Goal: Information Seeking & Learning: Learn about a topic

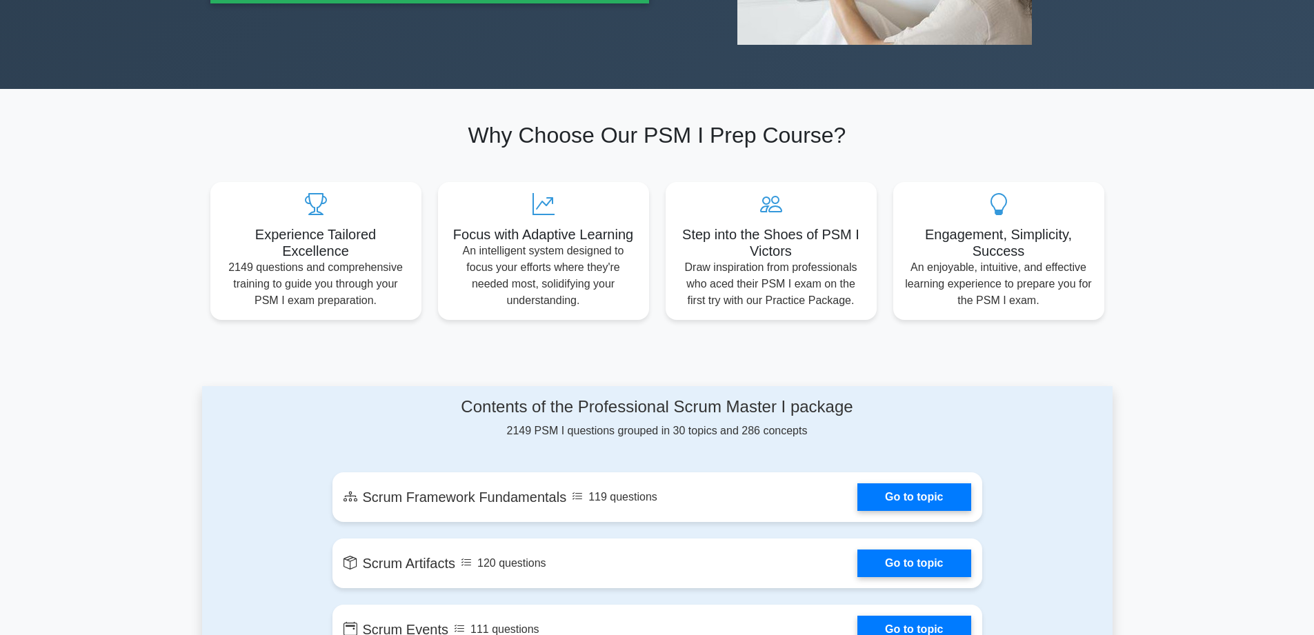
scroll to position [460, 0]
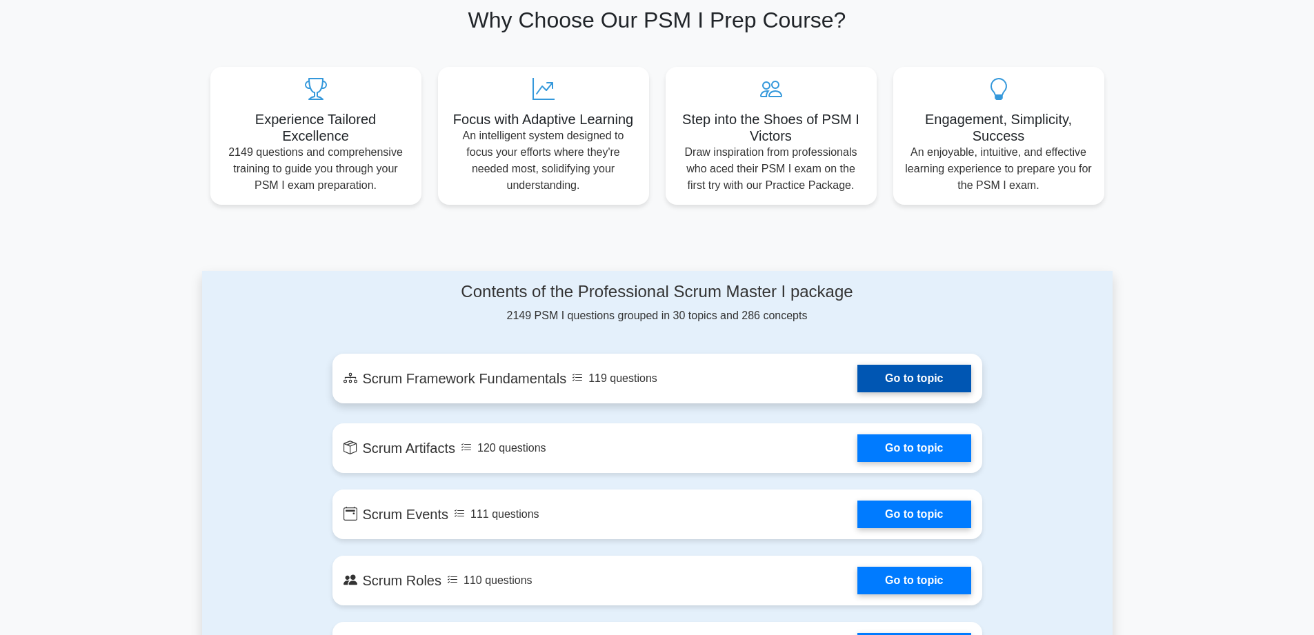
click at [887, 376] on link "Go to topic" at bounding box center [913, 379] width 113 height 28
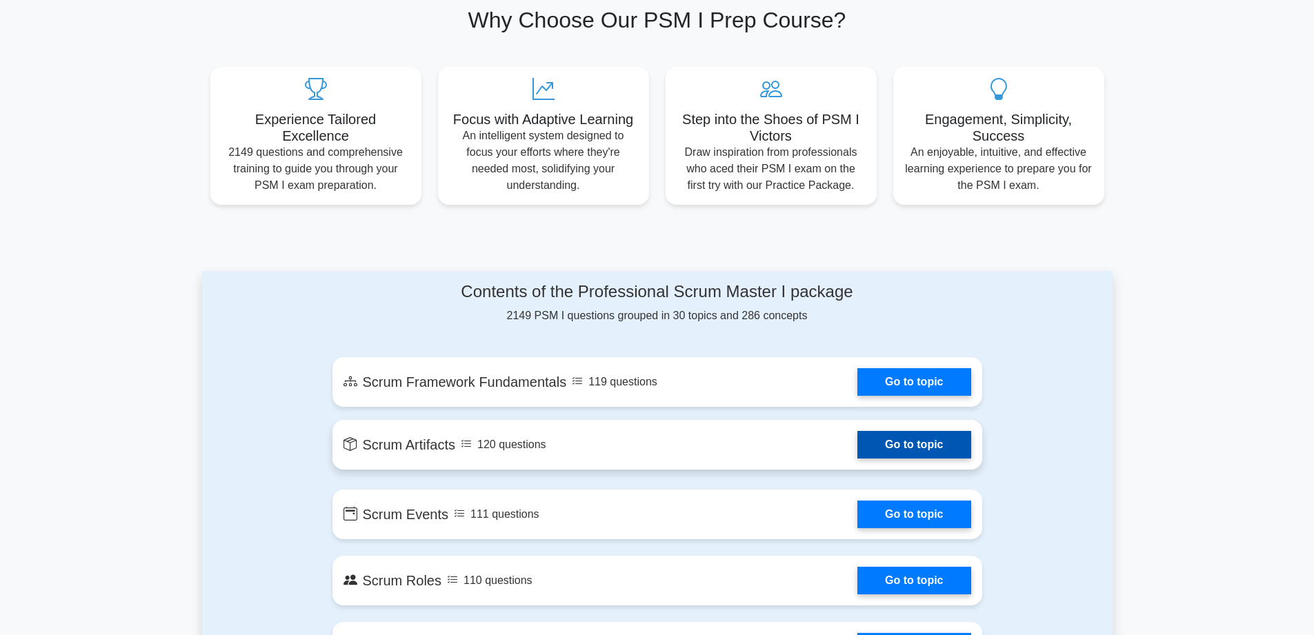
click at [916, 451] on link "Go to topic" at bounding box center [913, 445] width 113 height 28
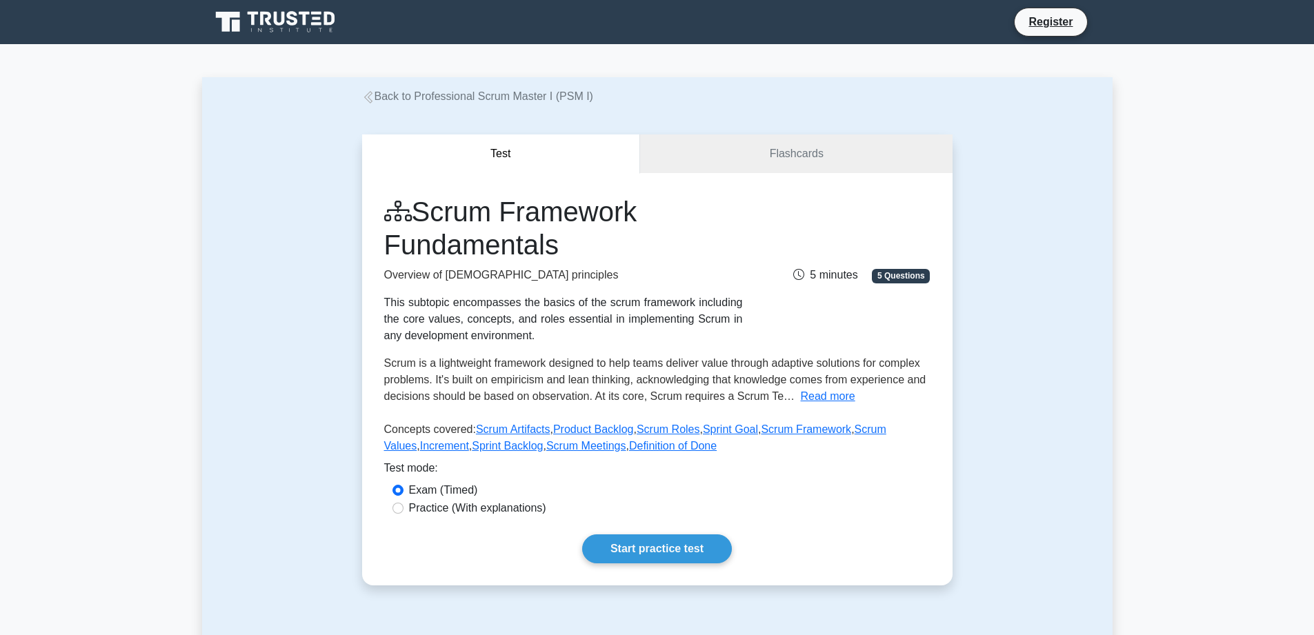
click at [480, 501] on label "Practice (With explanations)" at bounding box center [477, 508] width 137 height 17
click at [403, 503] on input "Practice (With explanations)" at bounding box center [397, 508] width 11 height 11
radio input "true"
click at [654, 546] on link "Start practice test" at bounding box center [657, 548] width 150 height 29
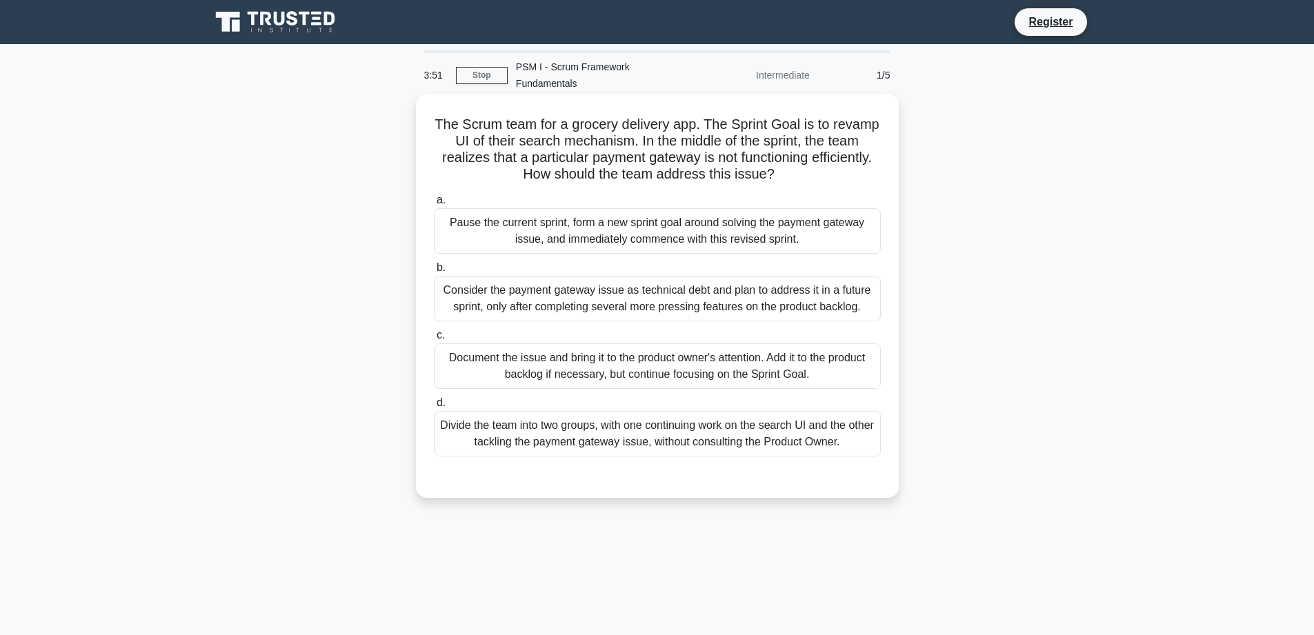
click at [703, 361] on div "Document the issue and bring it to the product owner's attention. Add it to the…" at bounding box center [657, 366] width 447 height 46
click at [434, 340] on input "c. Document the issue and bring it to the product owner's attention. Add it to …" at bounding box center [434, 335] width 0 height 9
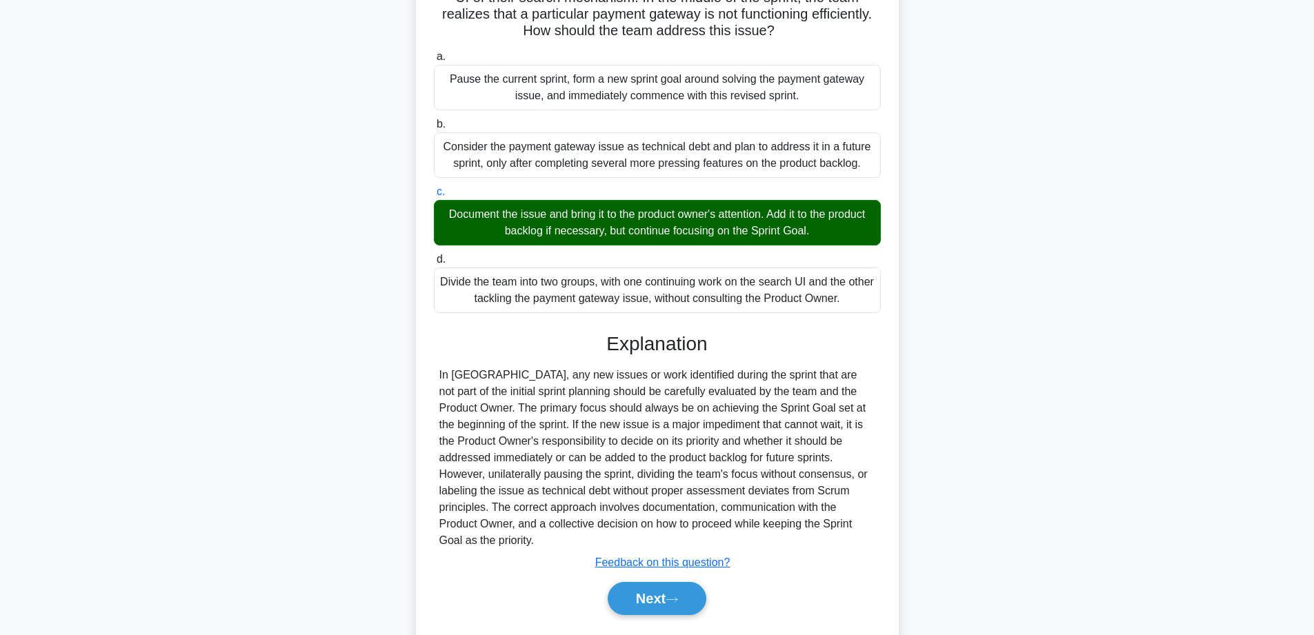
scroll to position [150, 0]
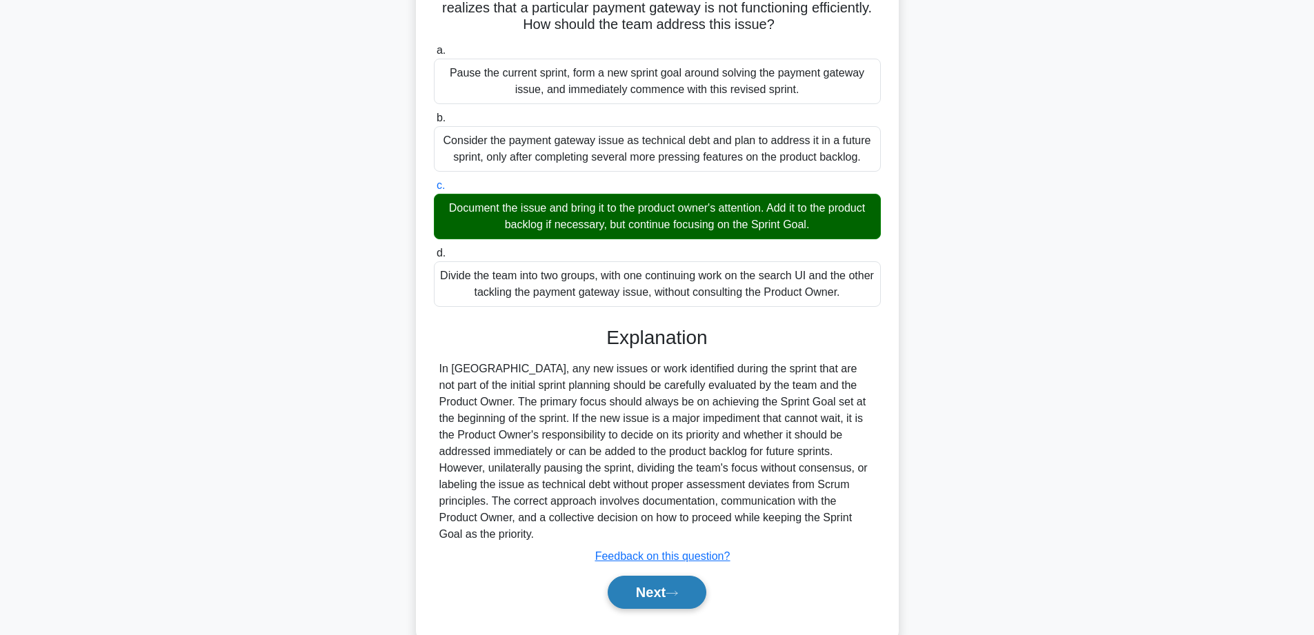
click at [658, 576] on button "Next" at bounding box center [656, 592] width 99 height 33
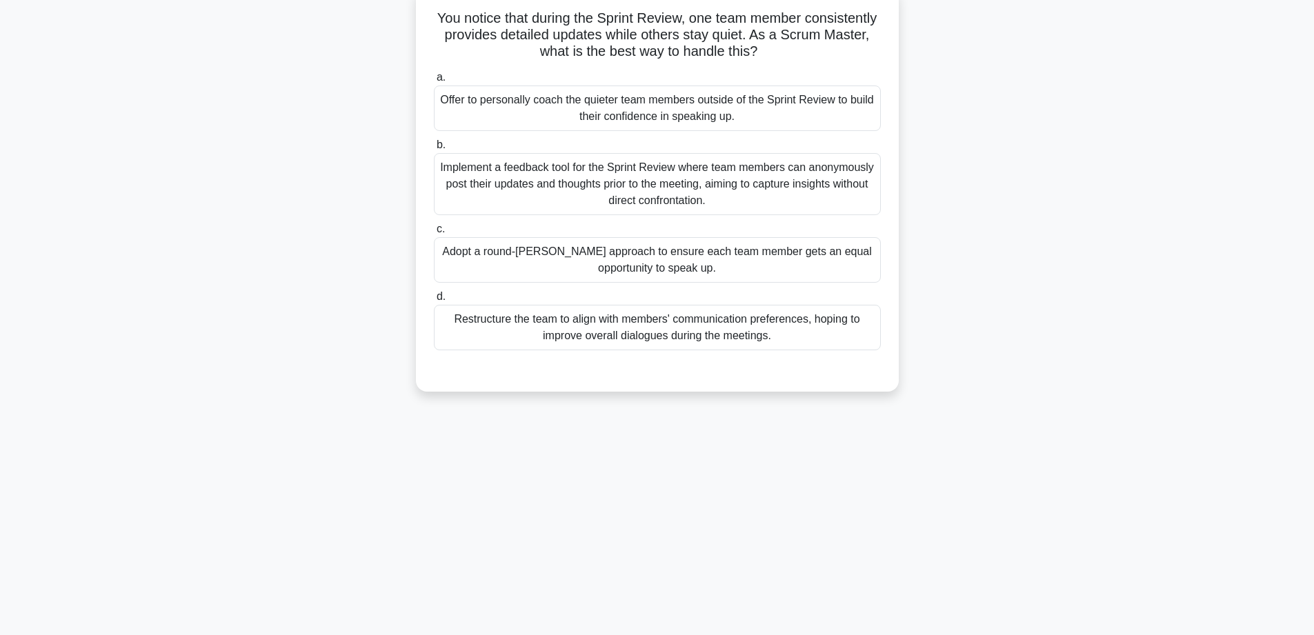
scroll to position [0, 0]
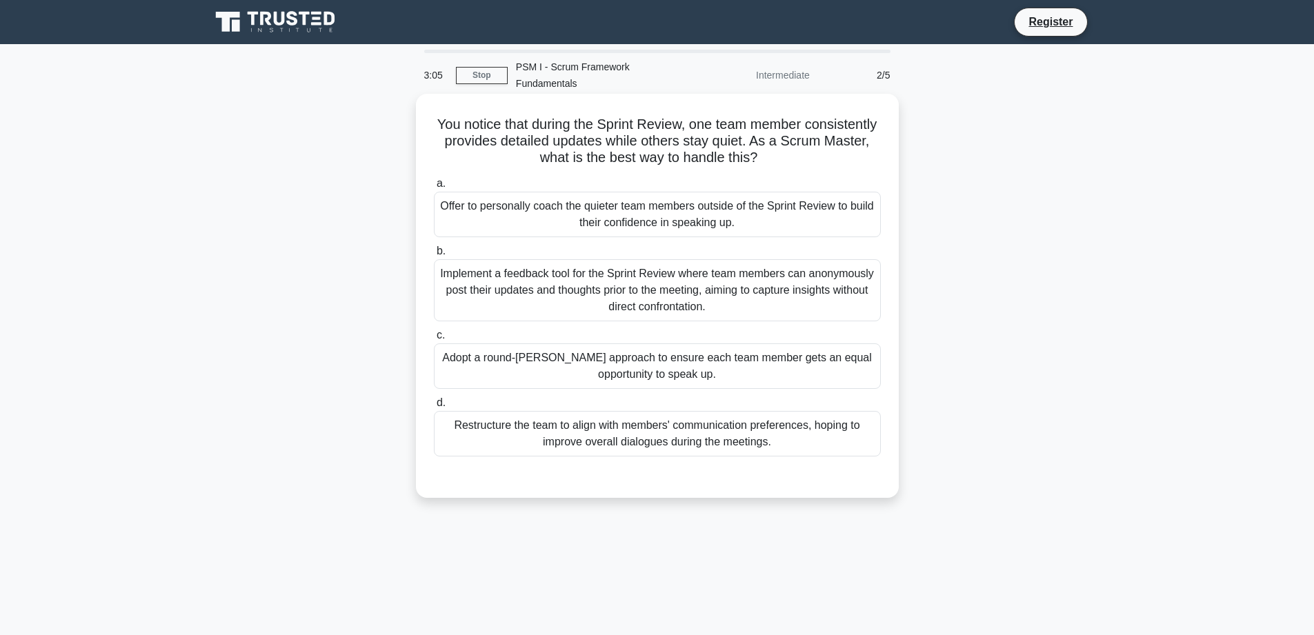
click at [713, 421] on div "Restructure the team to align with members' communication preferences, hoping t…" at bounding box center [657, 434] width 447 height 46
click at [434, 408] on input "d. Restructure the team to align with members' communication preferences, hopin…" at bounding box center [434, 403] width 0 height 9
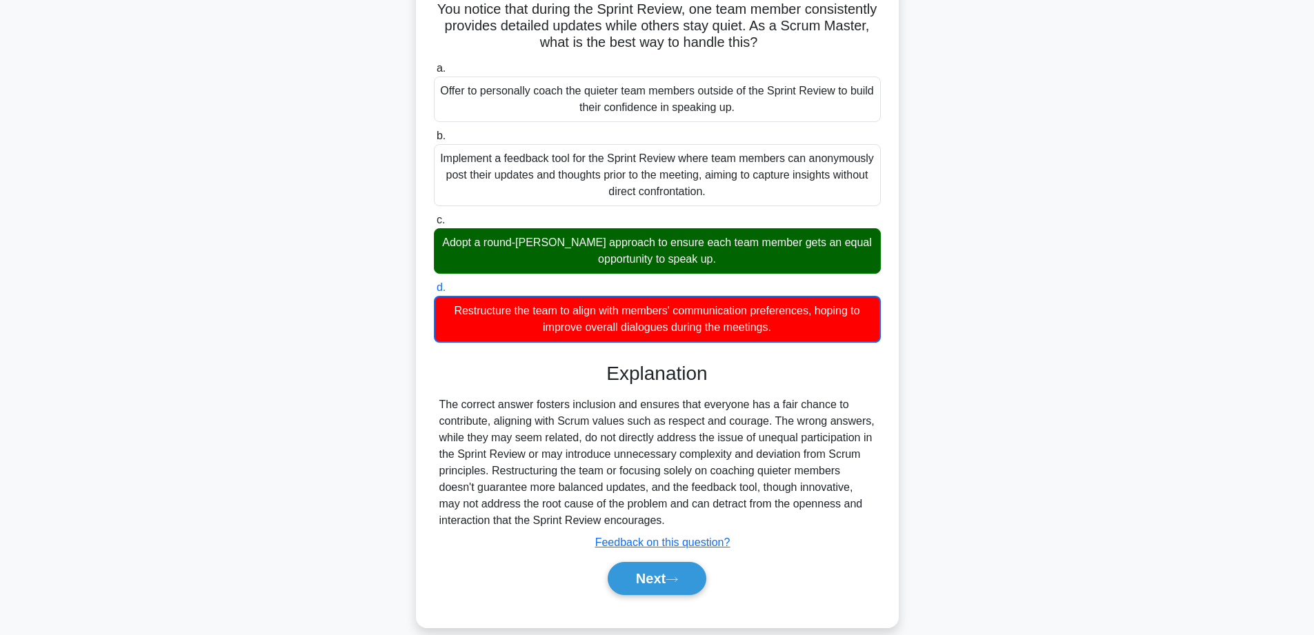
scroll to position [118, 0]
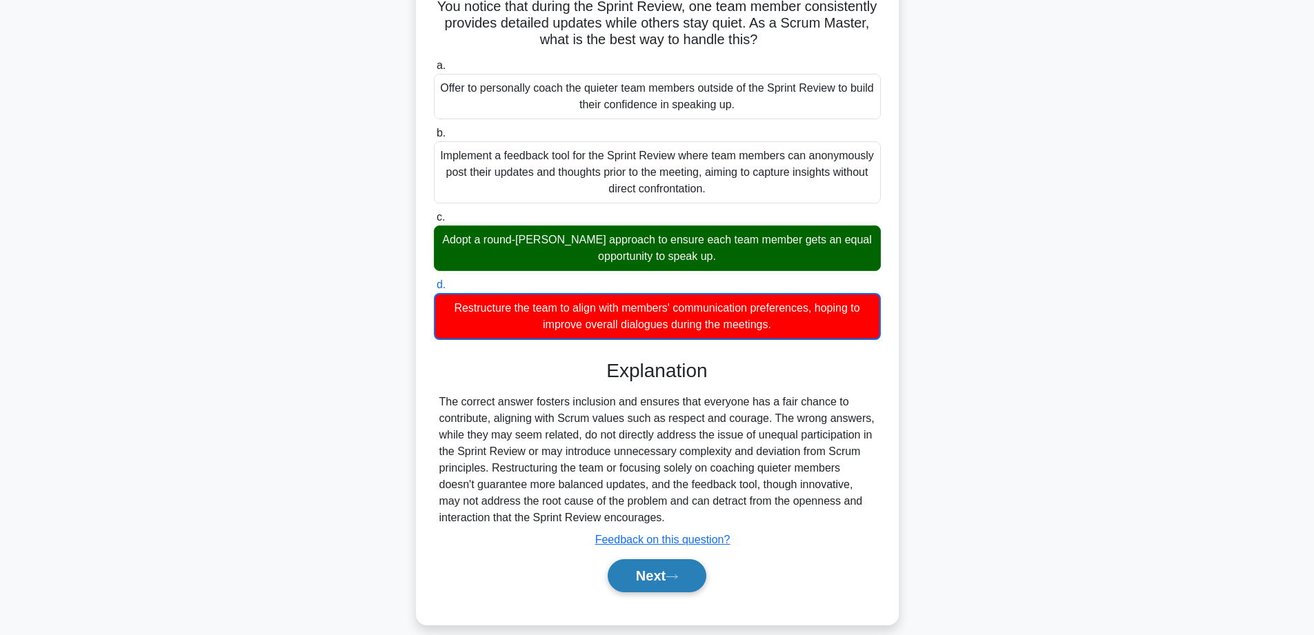
click at [658, 559] on button "Next" at bounding box center [656, 575] width 99 height 33
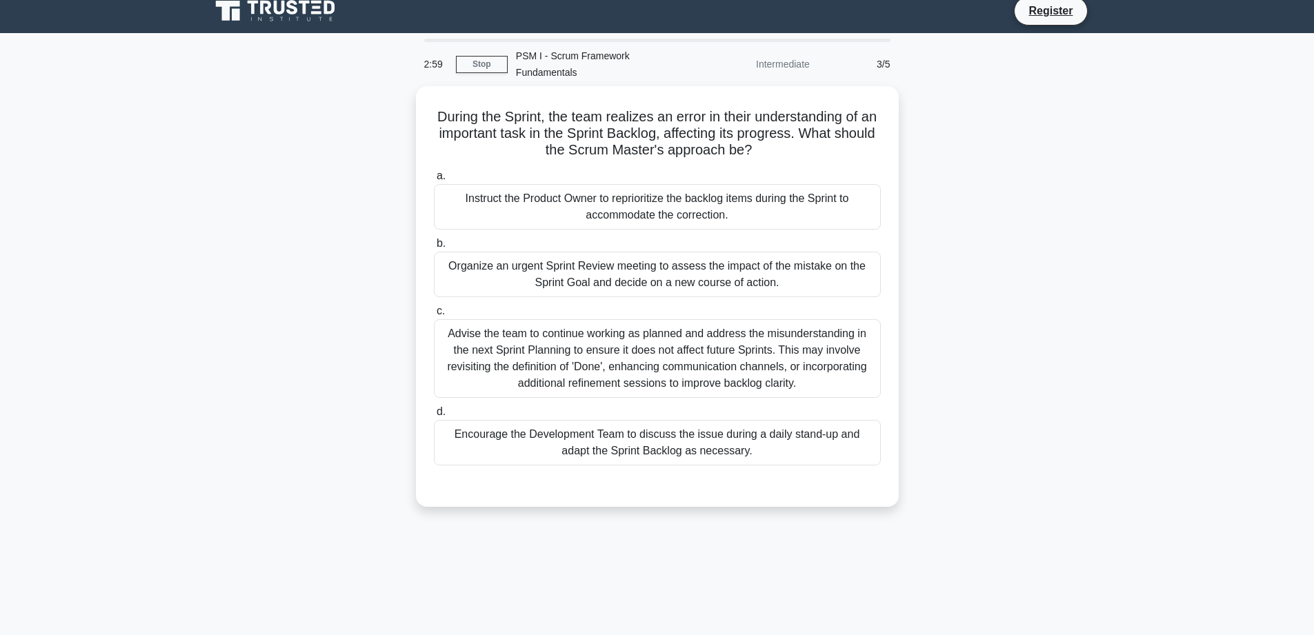
scroll to position [0, 0]
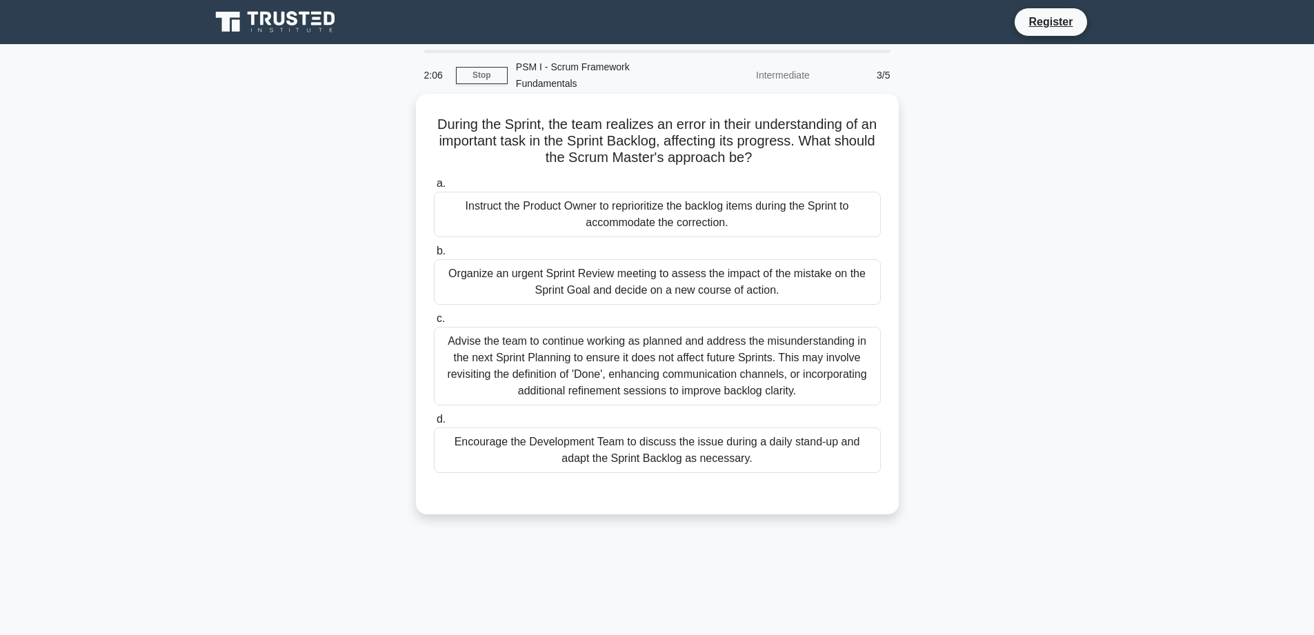
click at [696, 343] on div "Advise the team to continue working as planned and address the misunderstanding…" at bounding box center [657, 366] width 447 height 79
click at [434, 323] on input "c. Advise the team to continue working as planned and address the misunderstand…" at bounding box center [434, 318] width 0 height 9
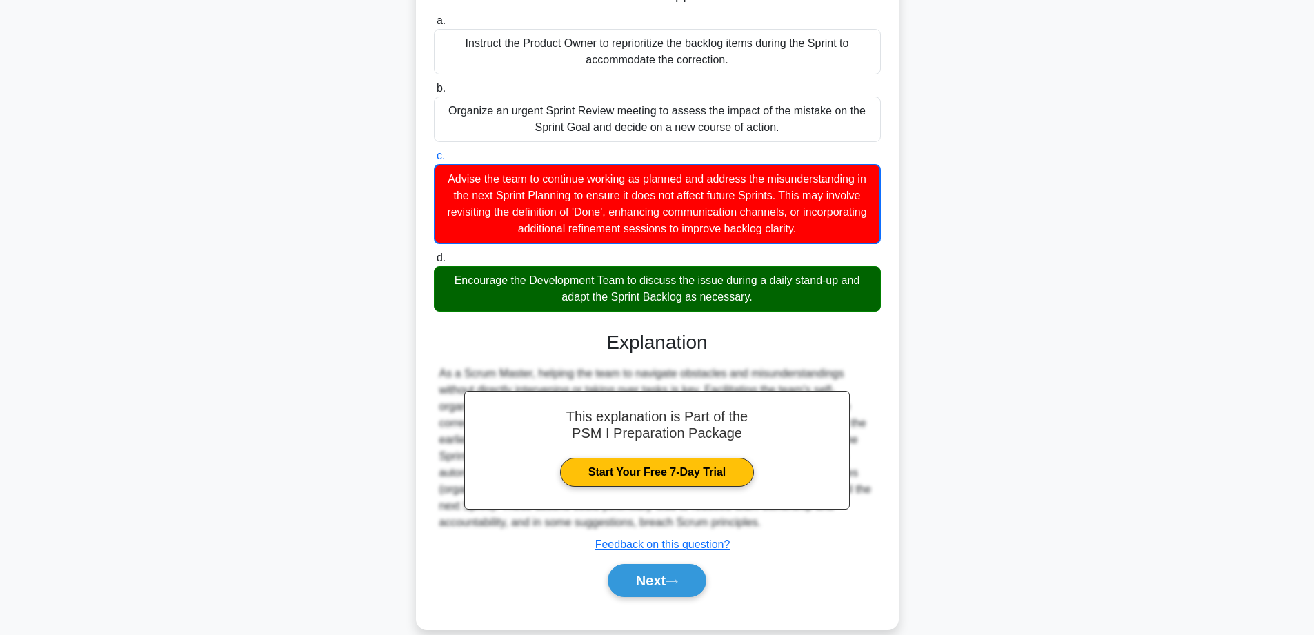
scroll to position [168, 0]
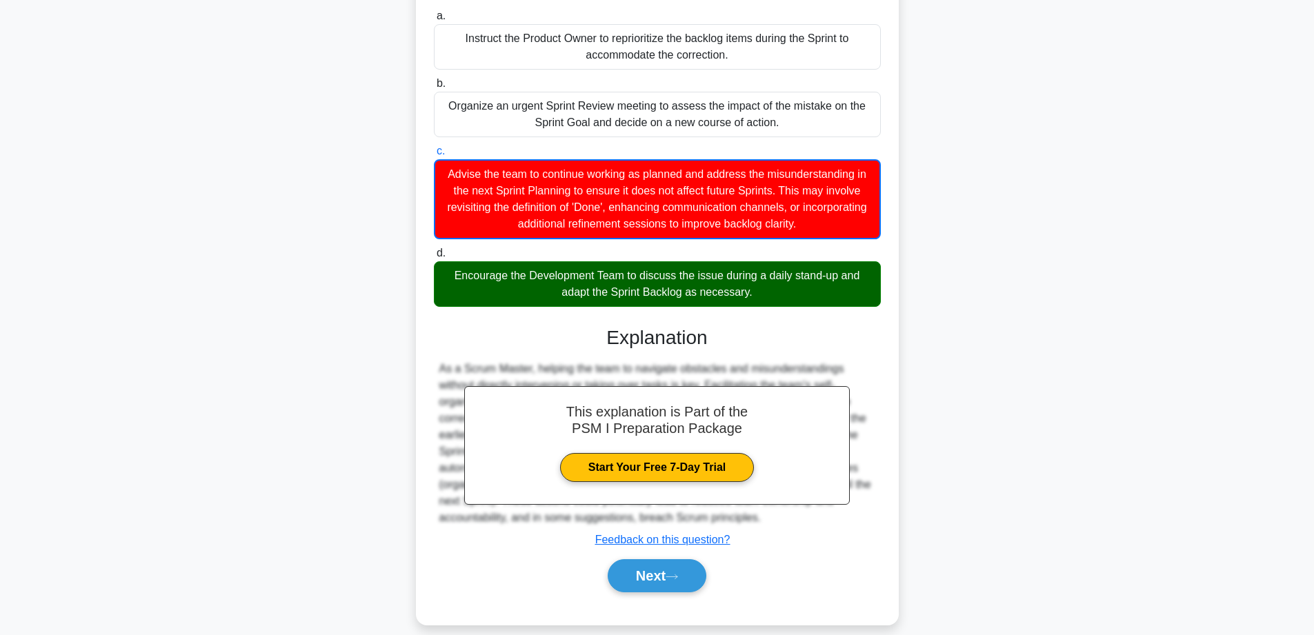
click at [818, 559] on div "Next" at bounding box center [657, 575] width 452 height 33
click at [632, 559] on button "Next" at bounding box center [656, 575] width 99 height 33
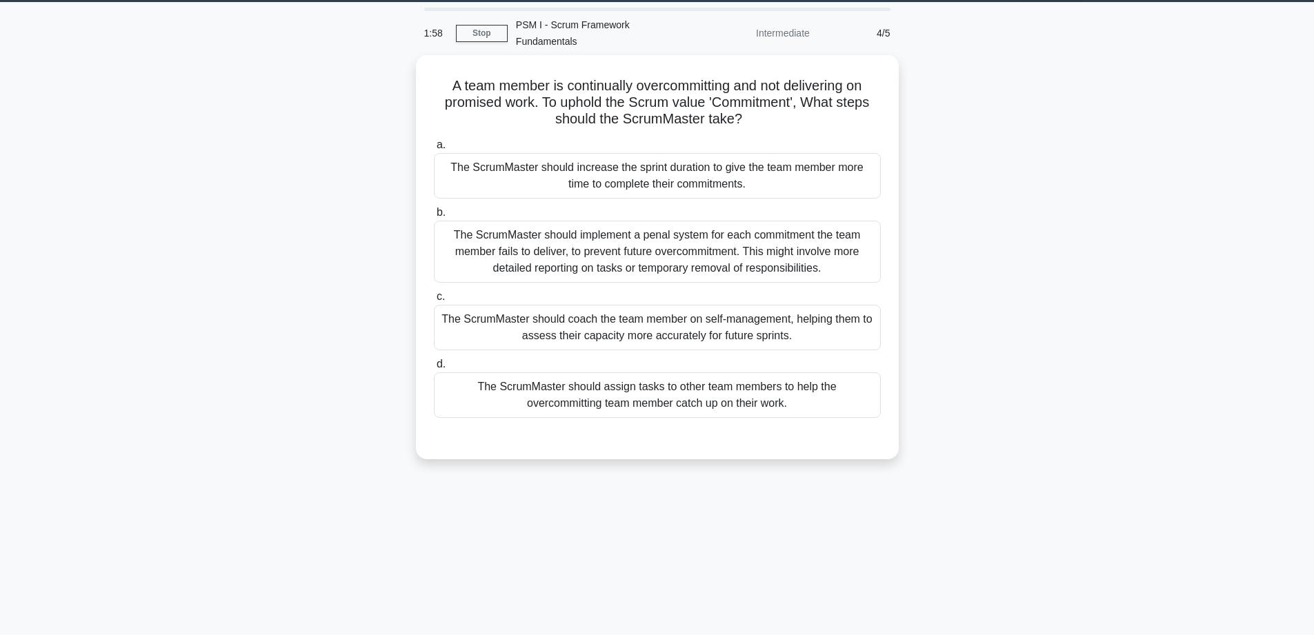
scroll to position [0, 0]
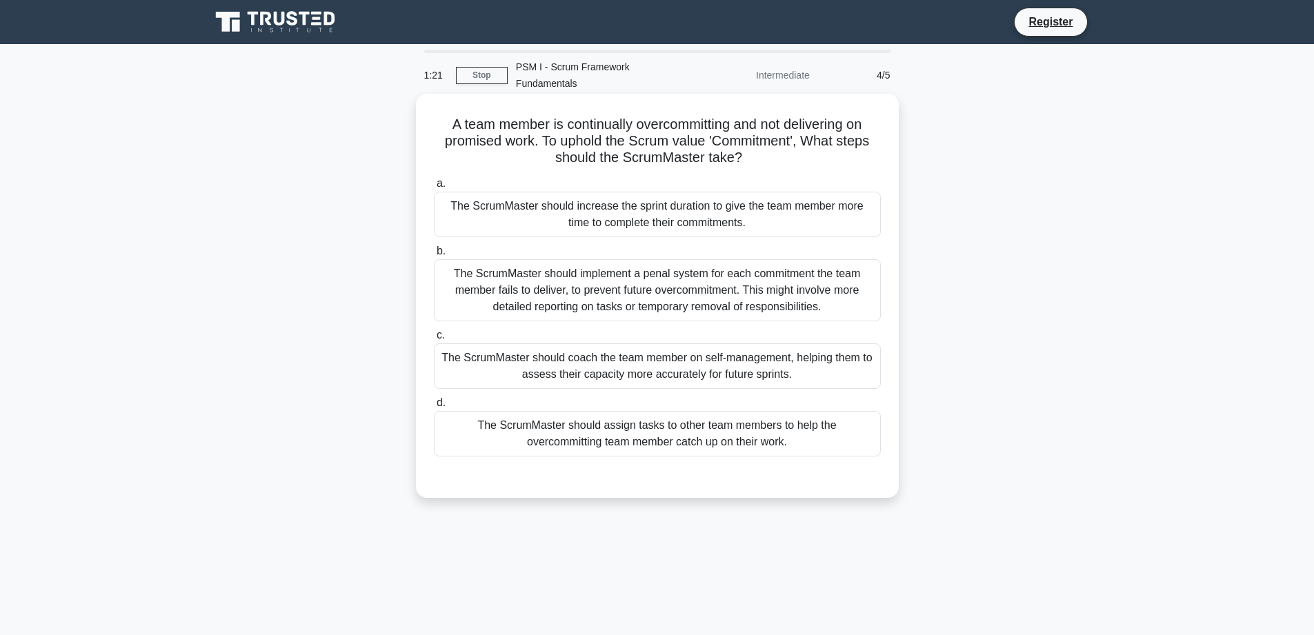
click at [654, 344] on div "The ScrumMaster should coach the team member on self-management, helping them t…" at bounding box center [657, 366] width 447 height 46
click at [434, 340] on input "c. The ScrumMaster should coach the team member on self-management, helping the…" at bounding box center [434, 335] width 0 height 9
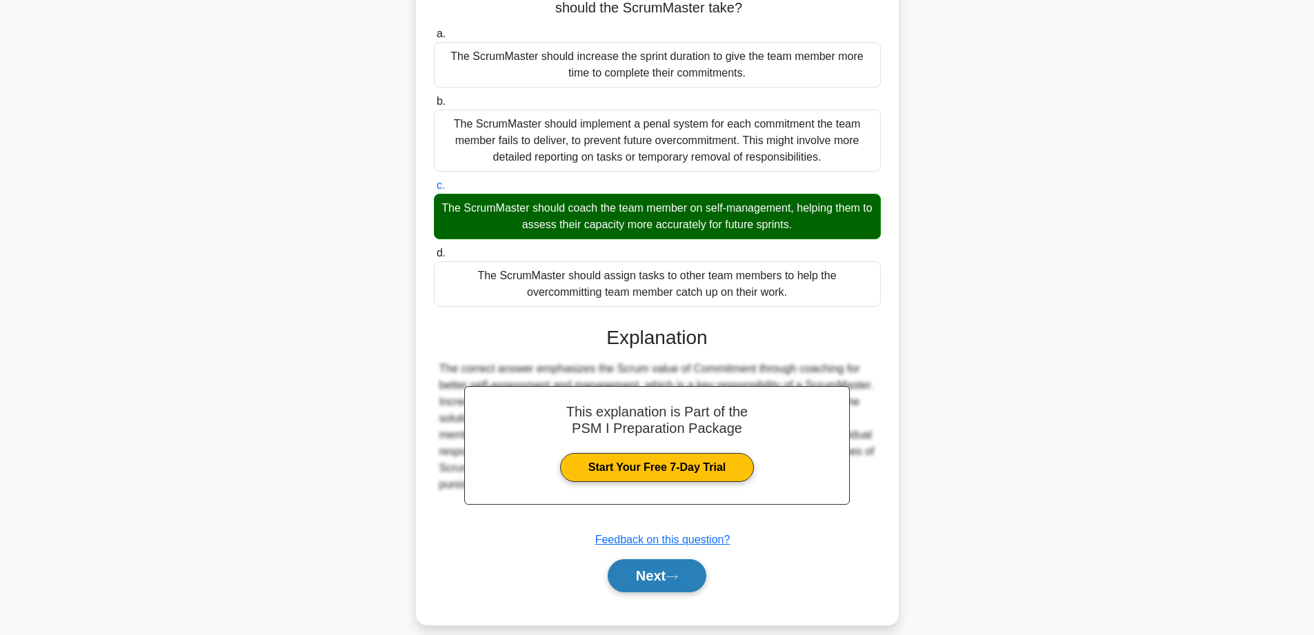
click at [650, 563] on button "Next" at bounding box center [656, 575] width 99 height 33
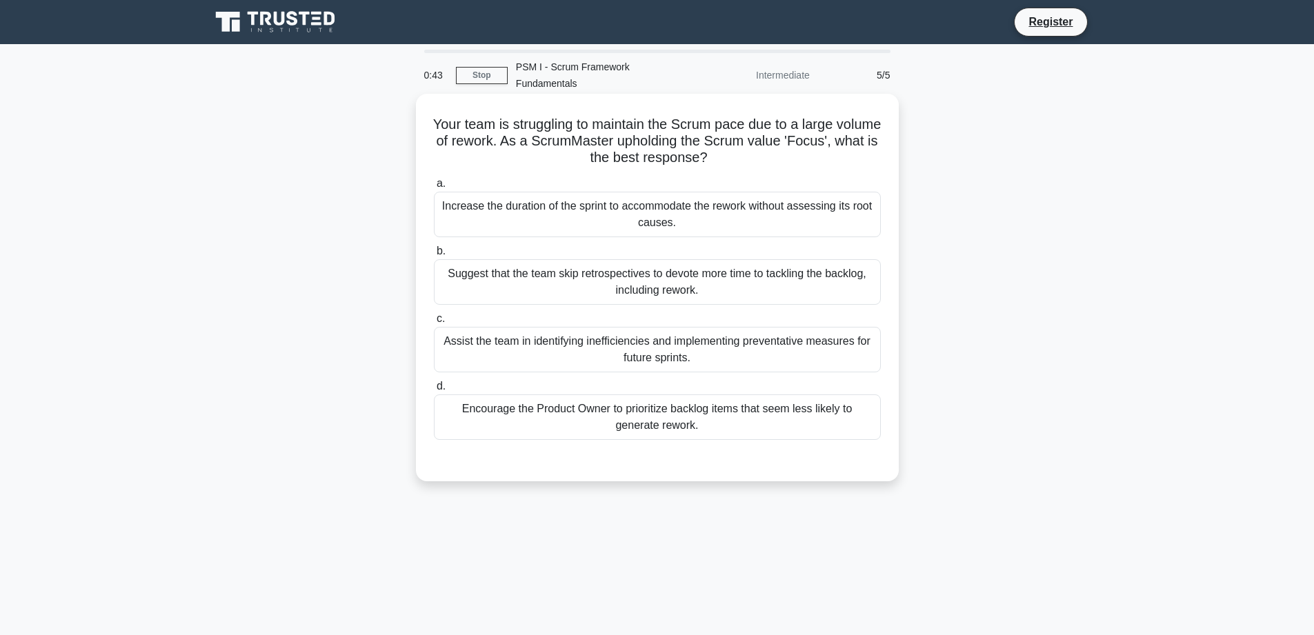
click at [582, 343] on div "Assist the team in identifying inefficiencies and implementing preventative mea…" at bounding box center [657, 350] width 447 height 46
click at [434, 323] on input "c. Assist the team in identifying inefficiencies and implementing preventative …" at bounding box center [434, 318] width 0 height 9
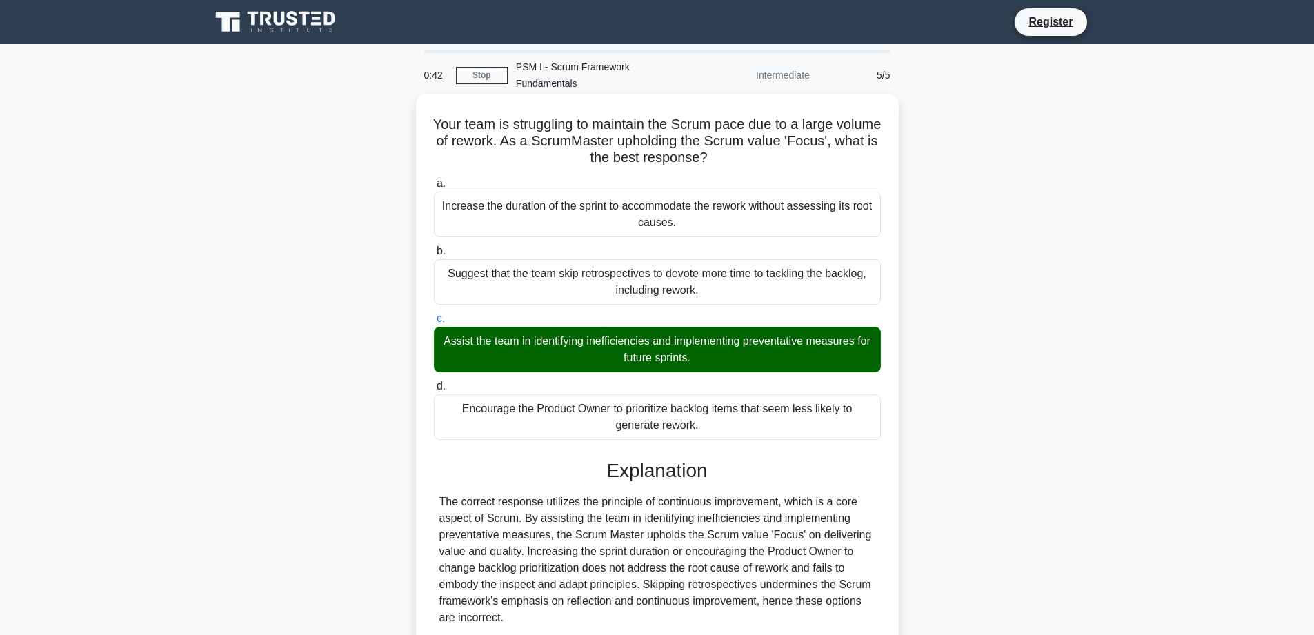
scroll to position [110, 0]
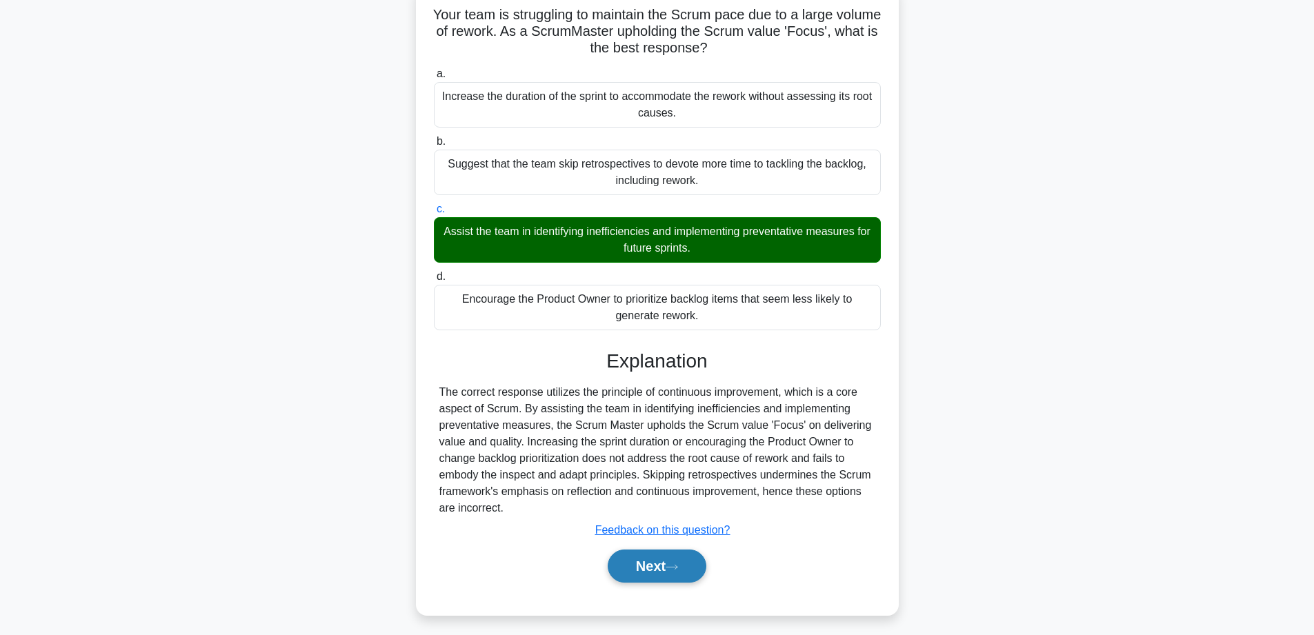
click at [647, 550] on button "Next" at bounding box center [656, 566] width 99 height 33
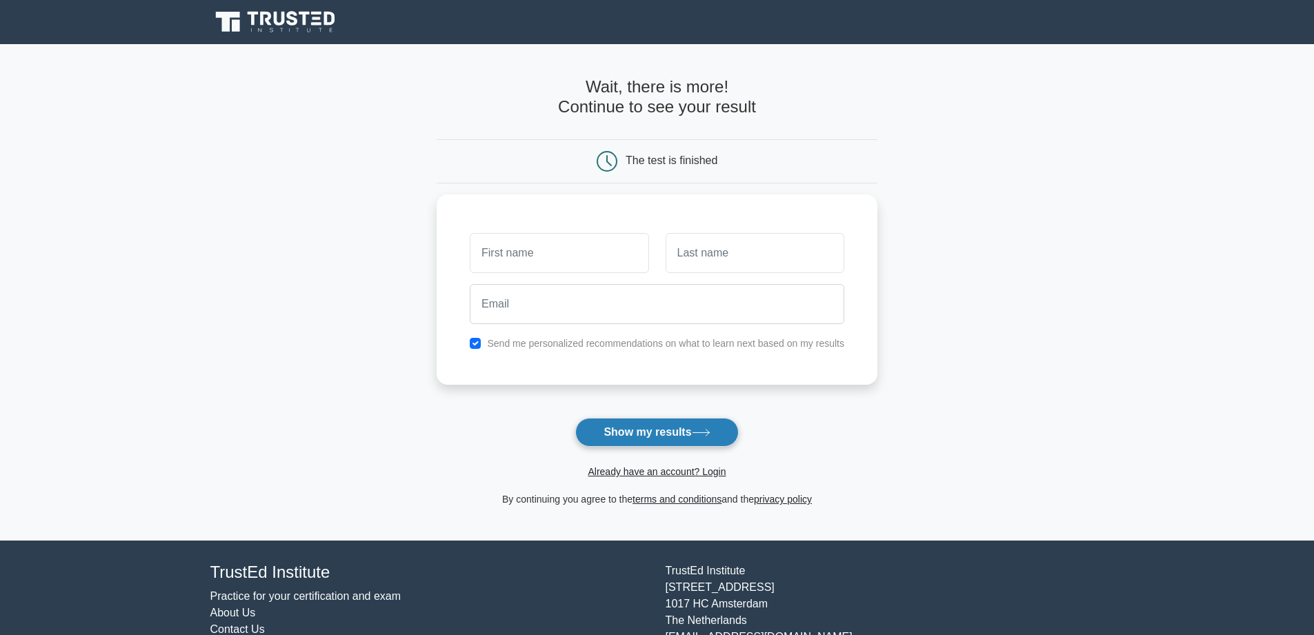
click at [645, 435] on button "Show my results" at bounding box center [656, 432] width 163 height 29
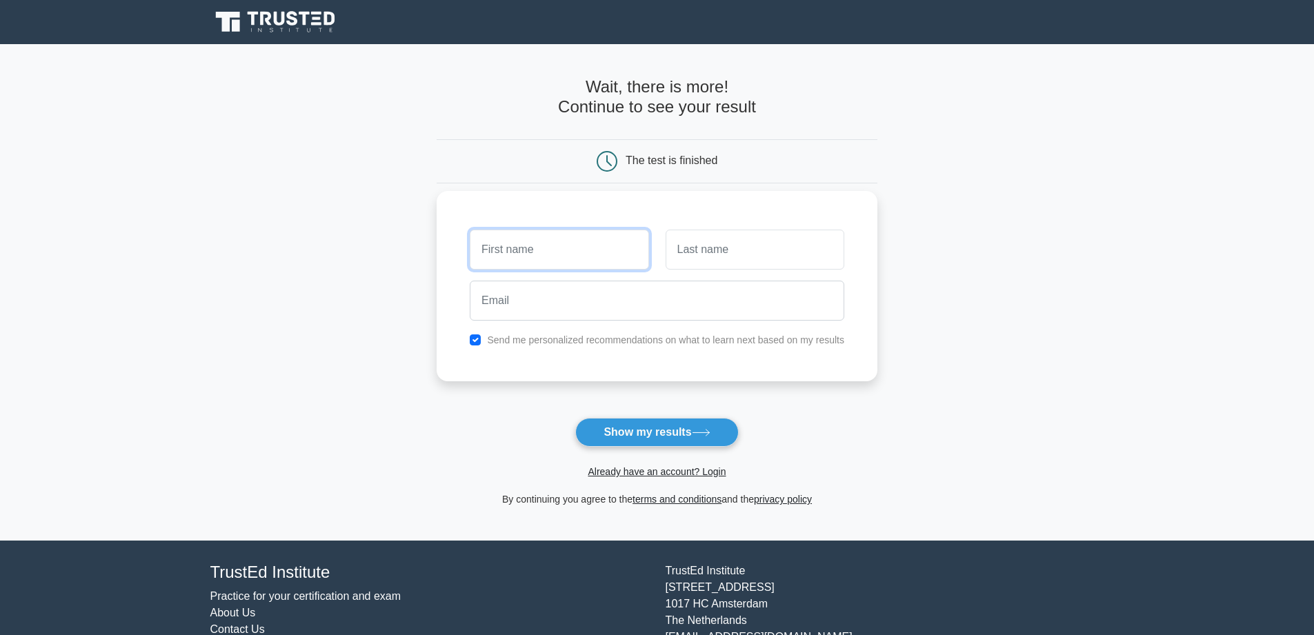
click at [574, 254] on input "text" at bounding box center [559, 250] width 179 height 40
type input "yevi"
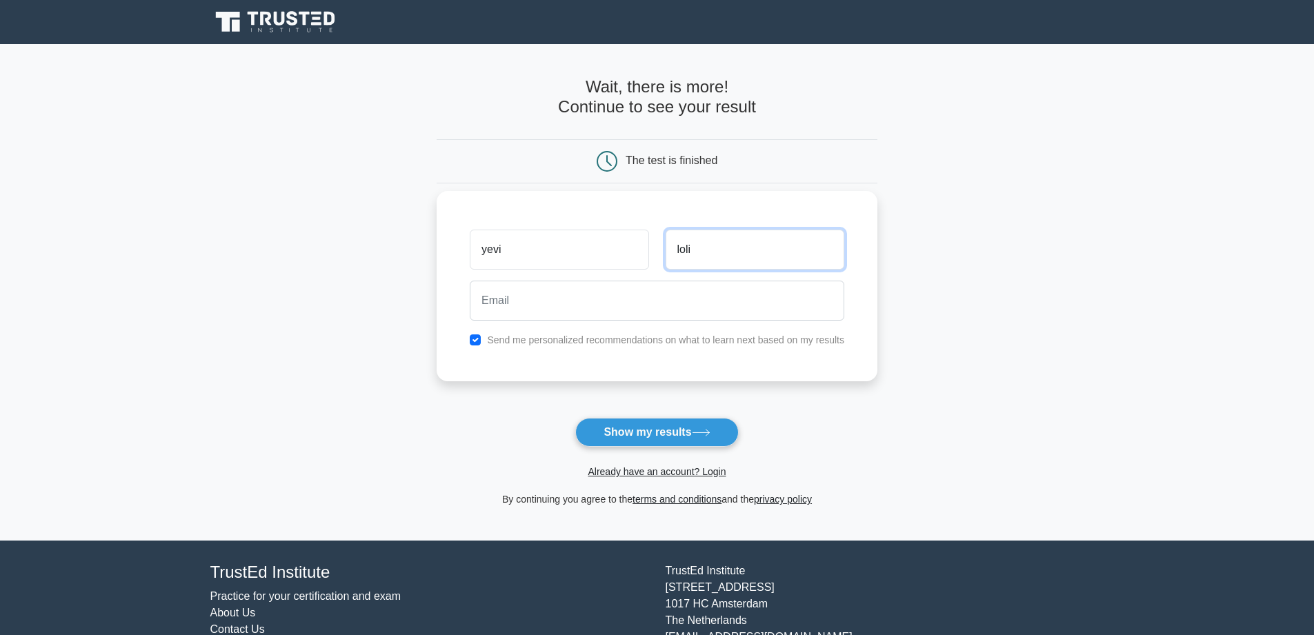
type input "loli"
click at [544, 340] on label "Send me personalized recommendations on what to learn next based on my results" at bounding box center [665, 339] width 357 height 11
click at [477, 341] on input "checkbox" at bounding box center [475, 339] width 11 height 11
checkbox input "false"
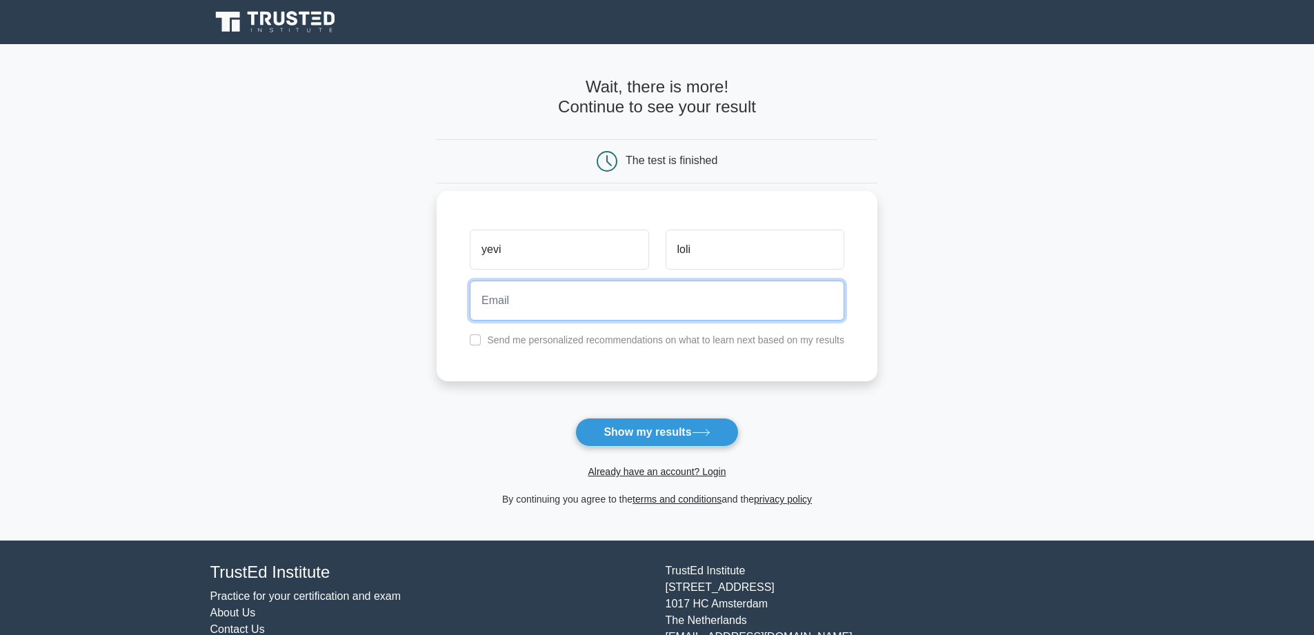
click at [511, 306] on input "email" at bounding box center [657, 301] width 374 height 40
type input "chevi777@hotmail.com"
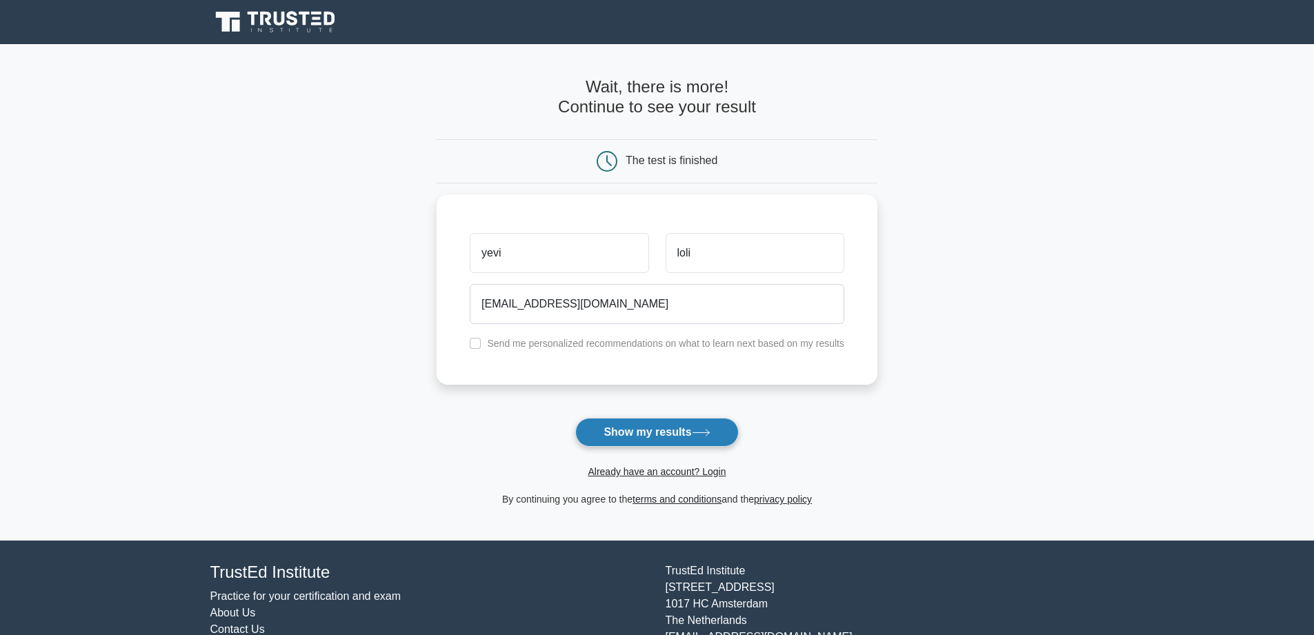
click at [655, 430] on button "Show my results" at bounding box center [656, 432] width 163 height 29
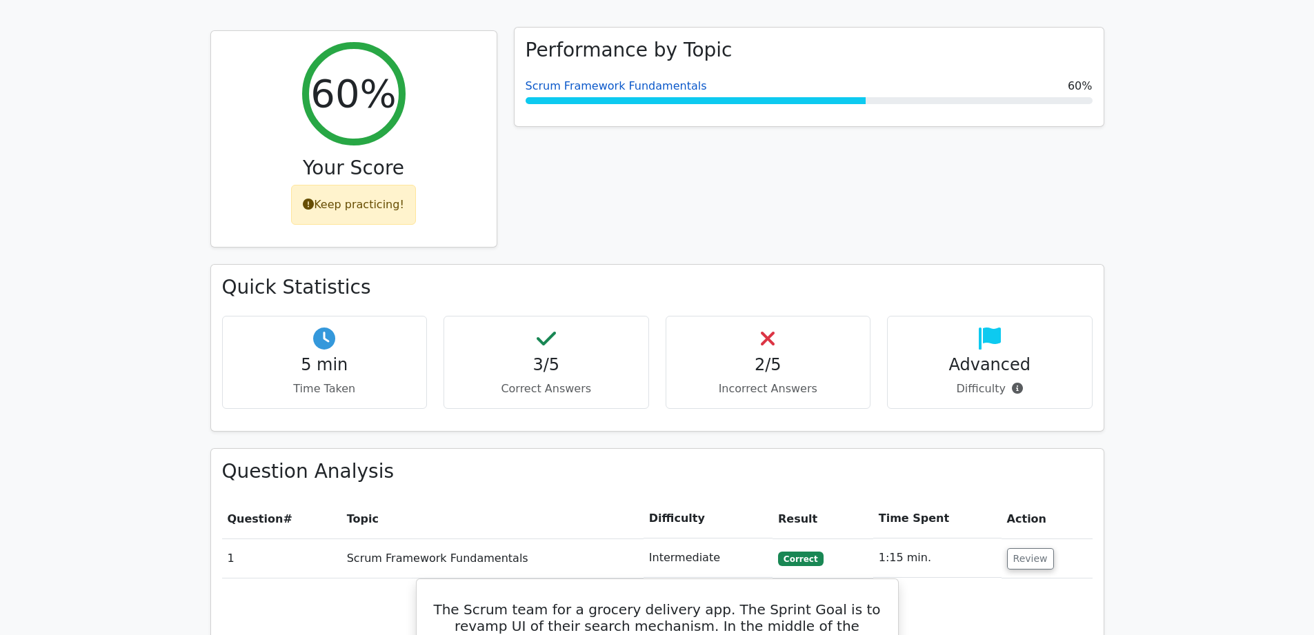
scroll to position [690, 0]
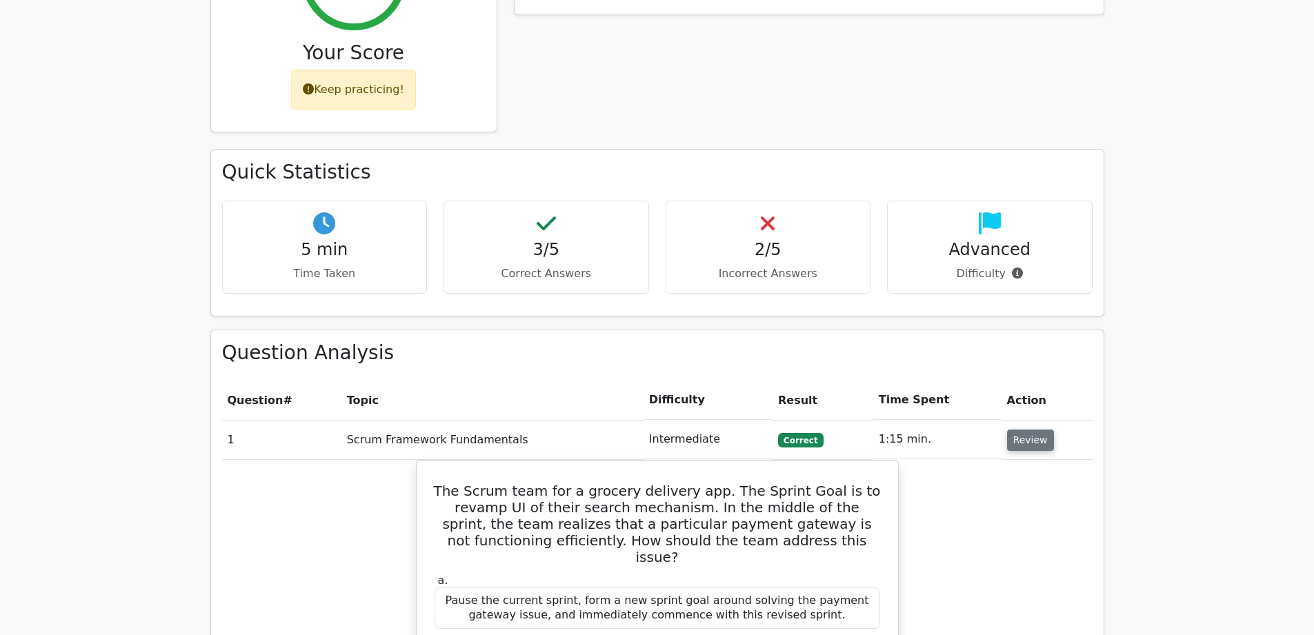
click at [1024, 430] on button "Review" at bounding box center [1030, 440] width 47 height 21
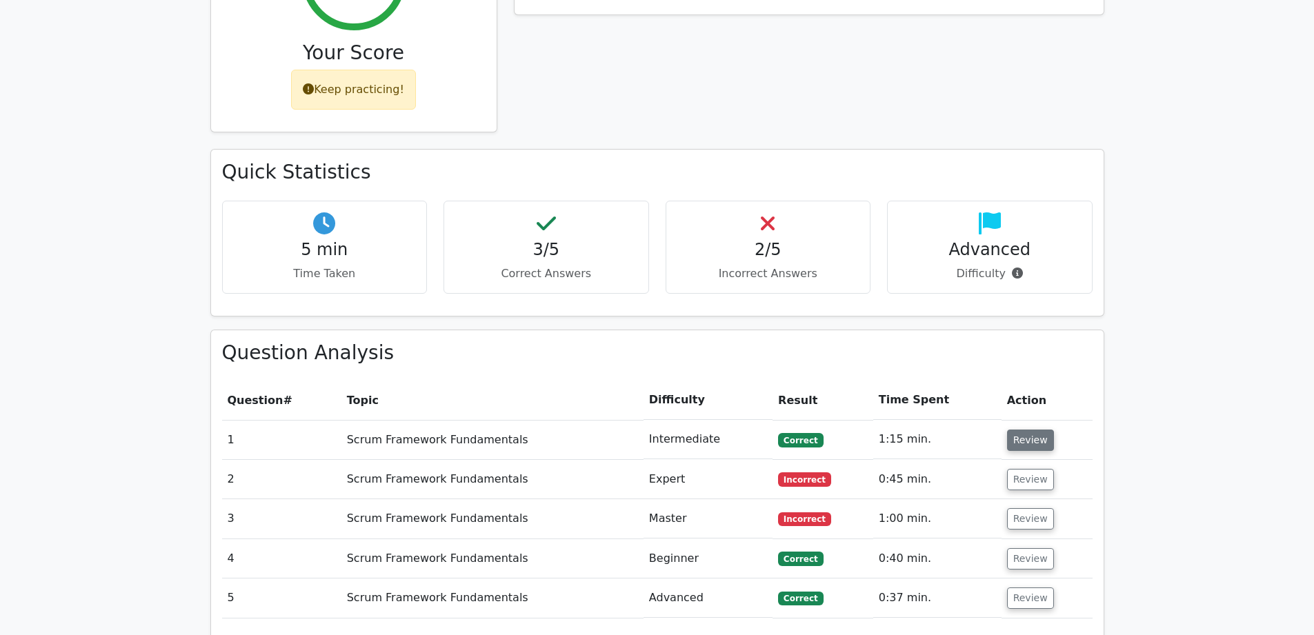
click at [1024, 430] on button "Review" at bounding box center [1030, 440] width 47 height 21
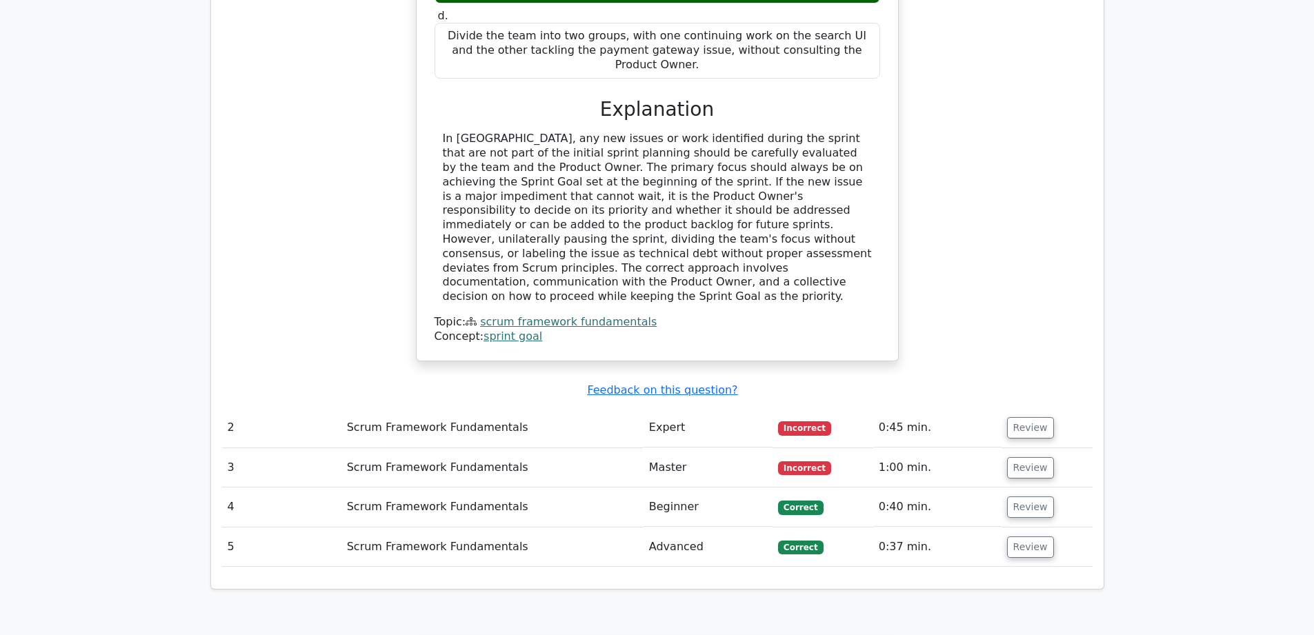
scroll to position [1627, 0]
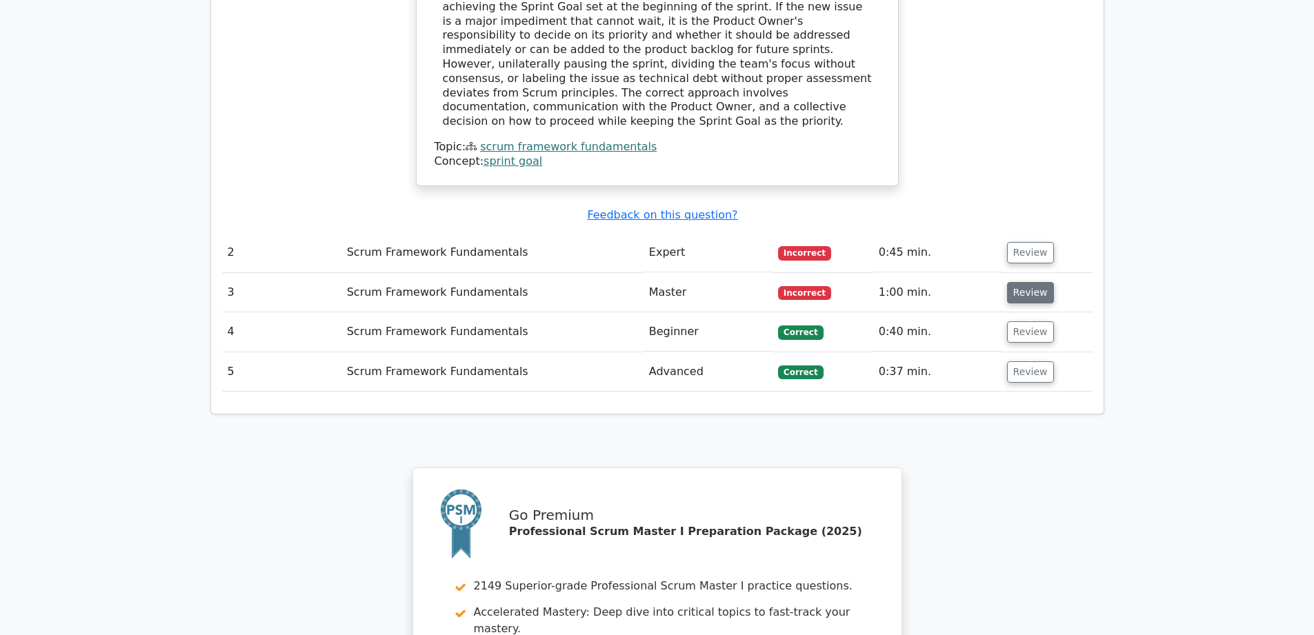
click at [1034, 282] on button "Review" at bounding box center [1030, 292] width 47 height 21
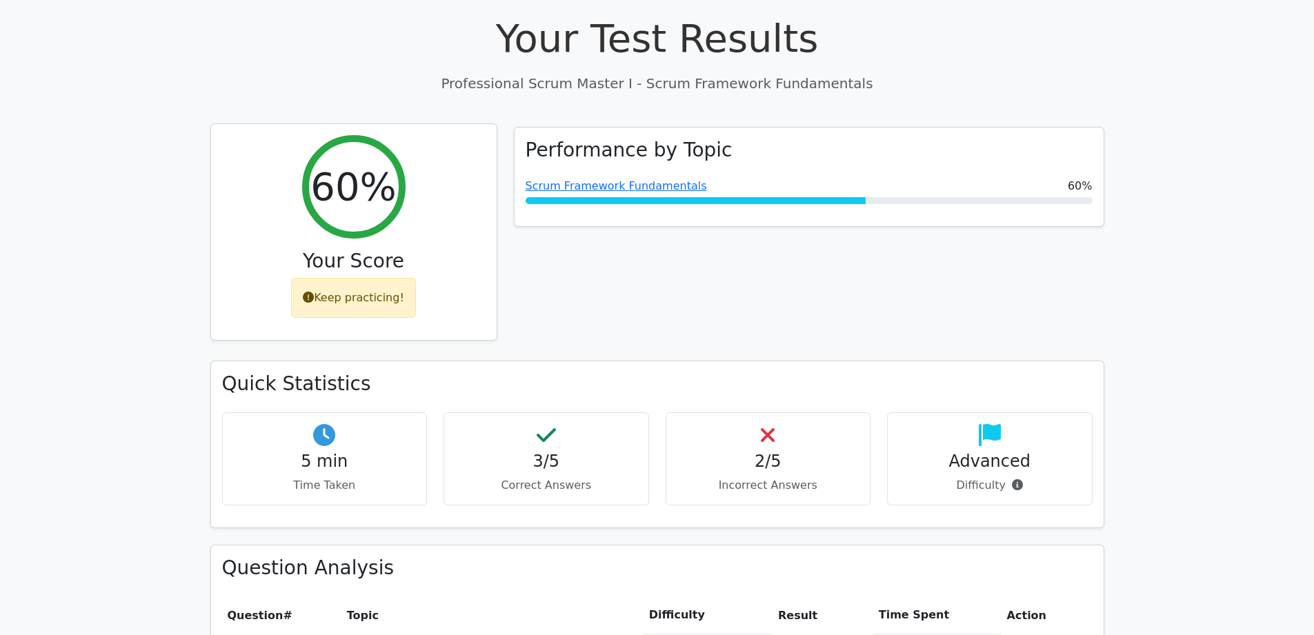
scroll to position [477, 0]
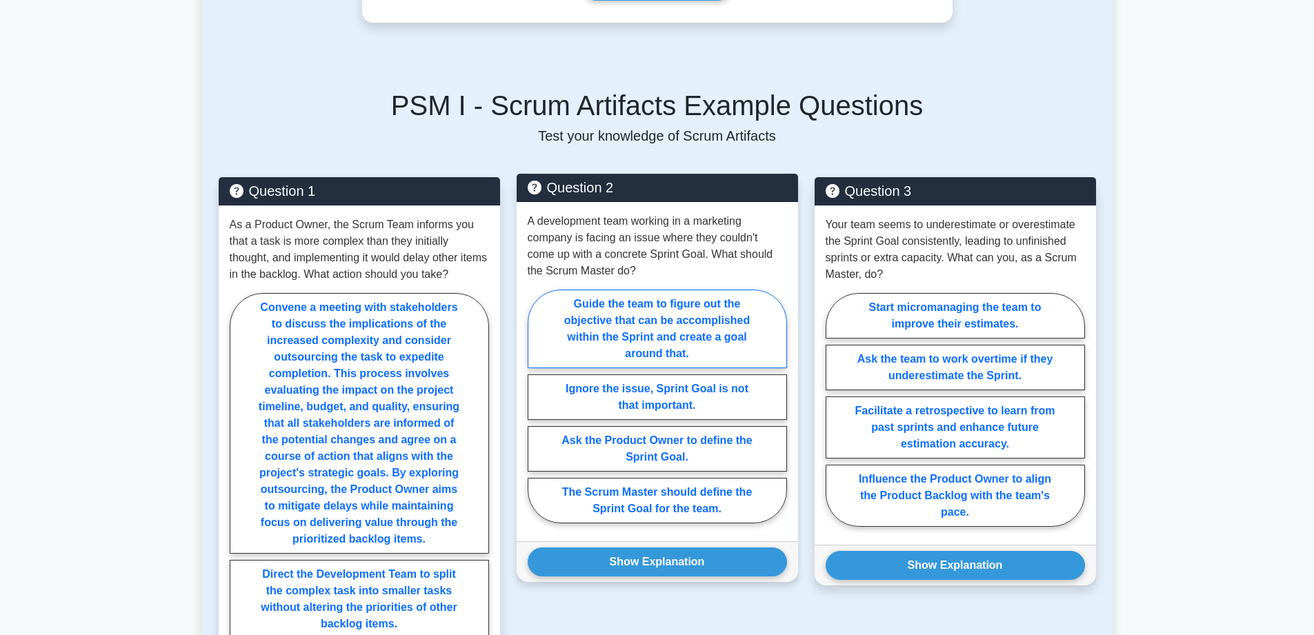
scroll to position [345, 0]
